Goal: Task Accomplishment & Management: Use online tool/utility

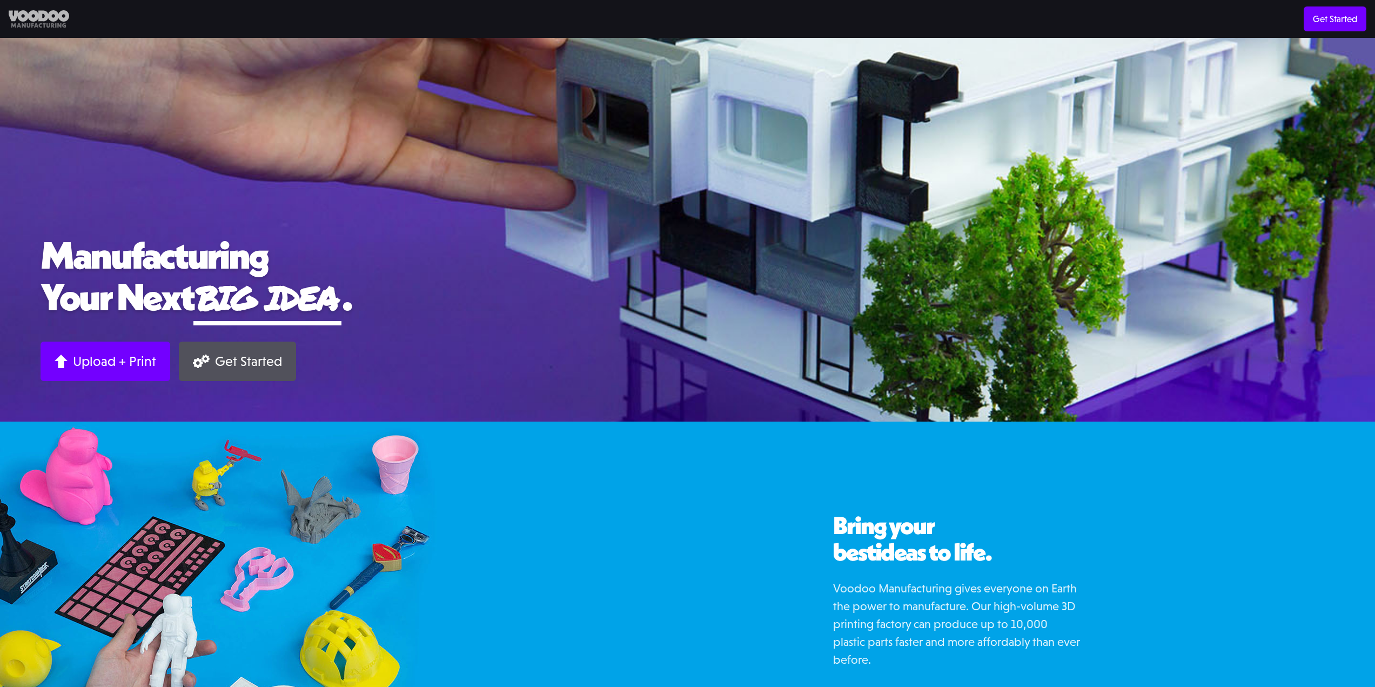
click at [38, 12] on img at bounding box center [39, 19] width 61 height 18
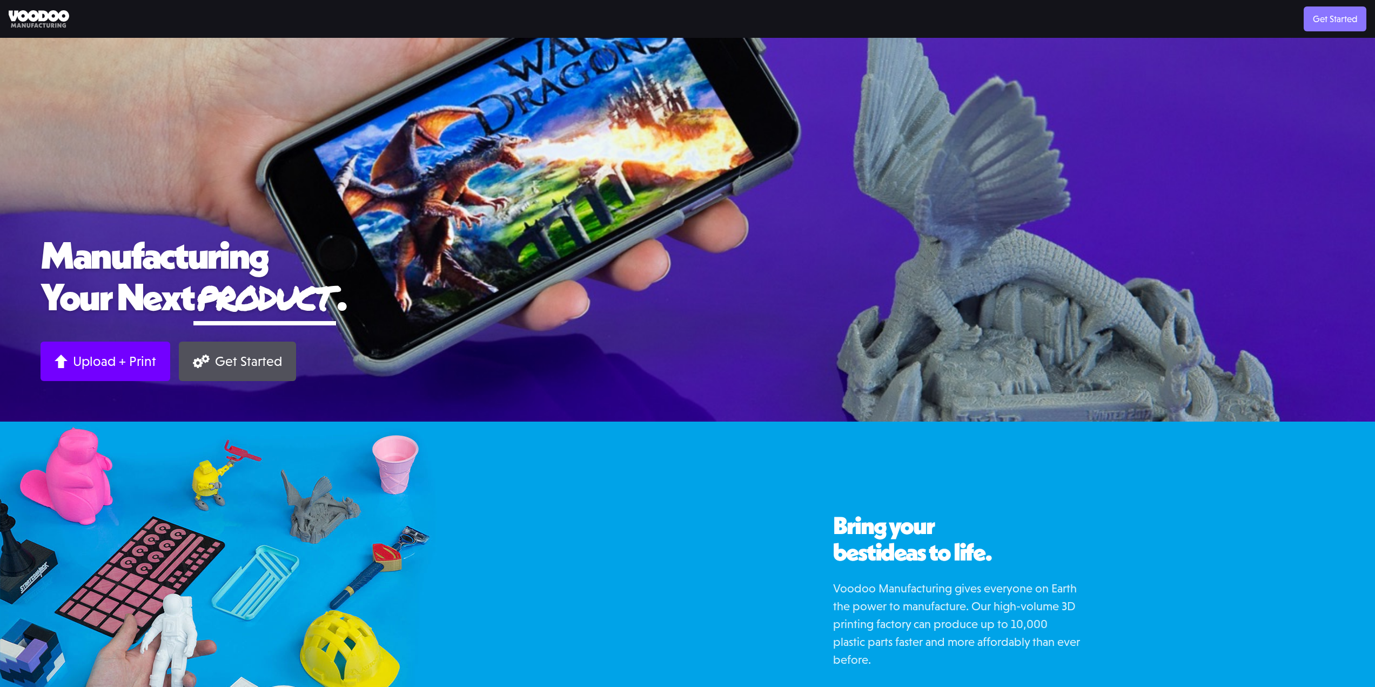
click at [1342, 19] on link "Get Started" at bounding box center [1335, 18] width 63 height 25
